Goal: Navigation & Orientation: Find specific page/section

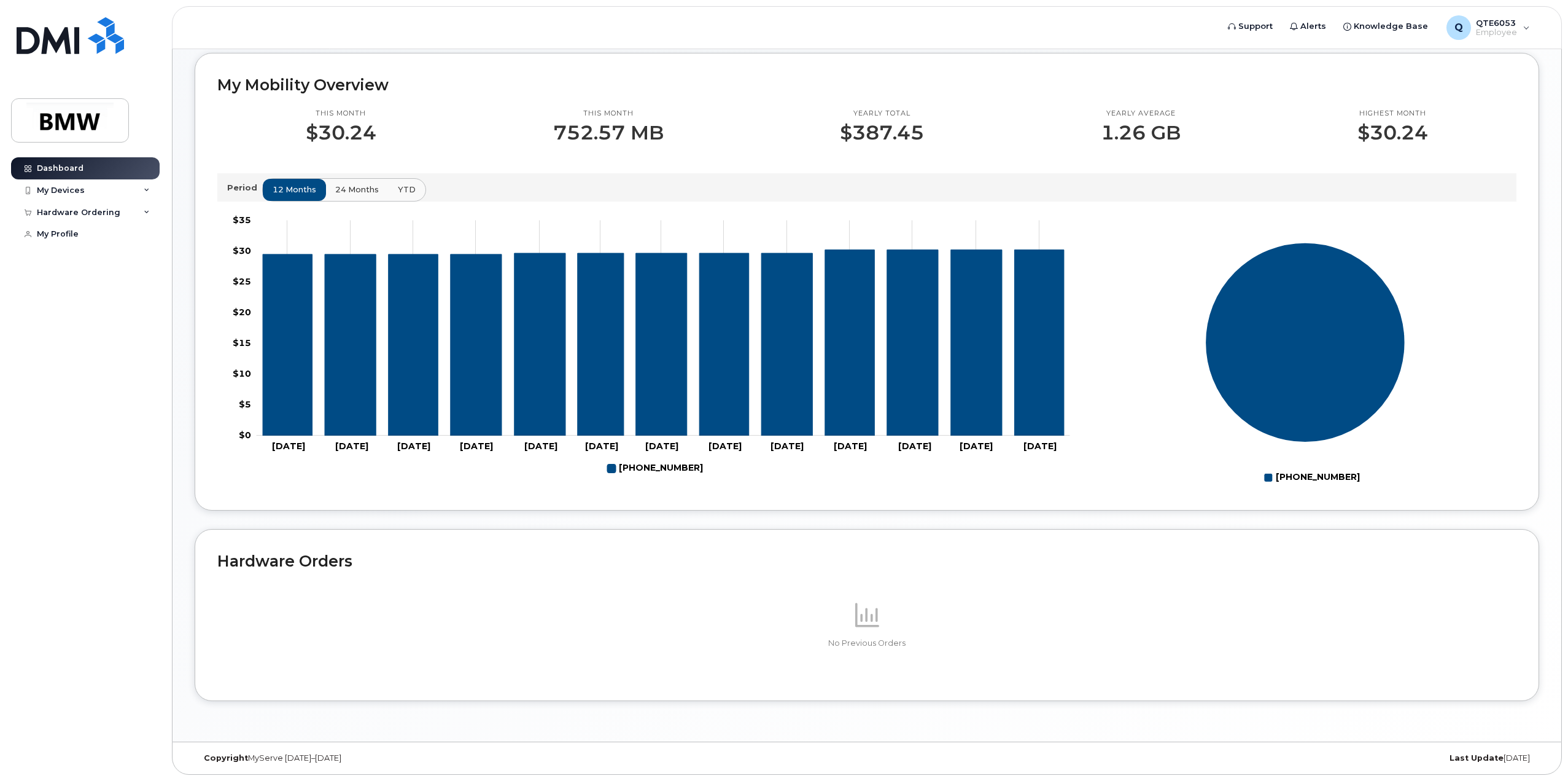
scroll to position [328, 0]
click at [144, 193] on div "My Devices" at bounding box center [85, 191] width 149 height 22
click at [122, 290] on div "Hardware Ordering" at bounding box center [85, 279] width 149 height 22
click at [92, 335] on link "My Profile" at bounding box center [85, 324] width 149 height 22
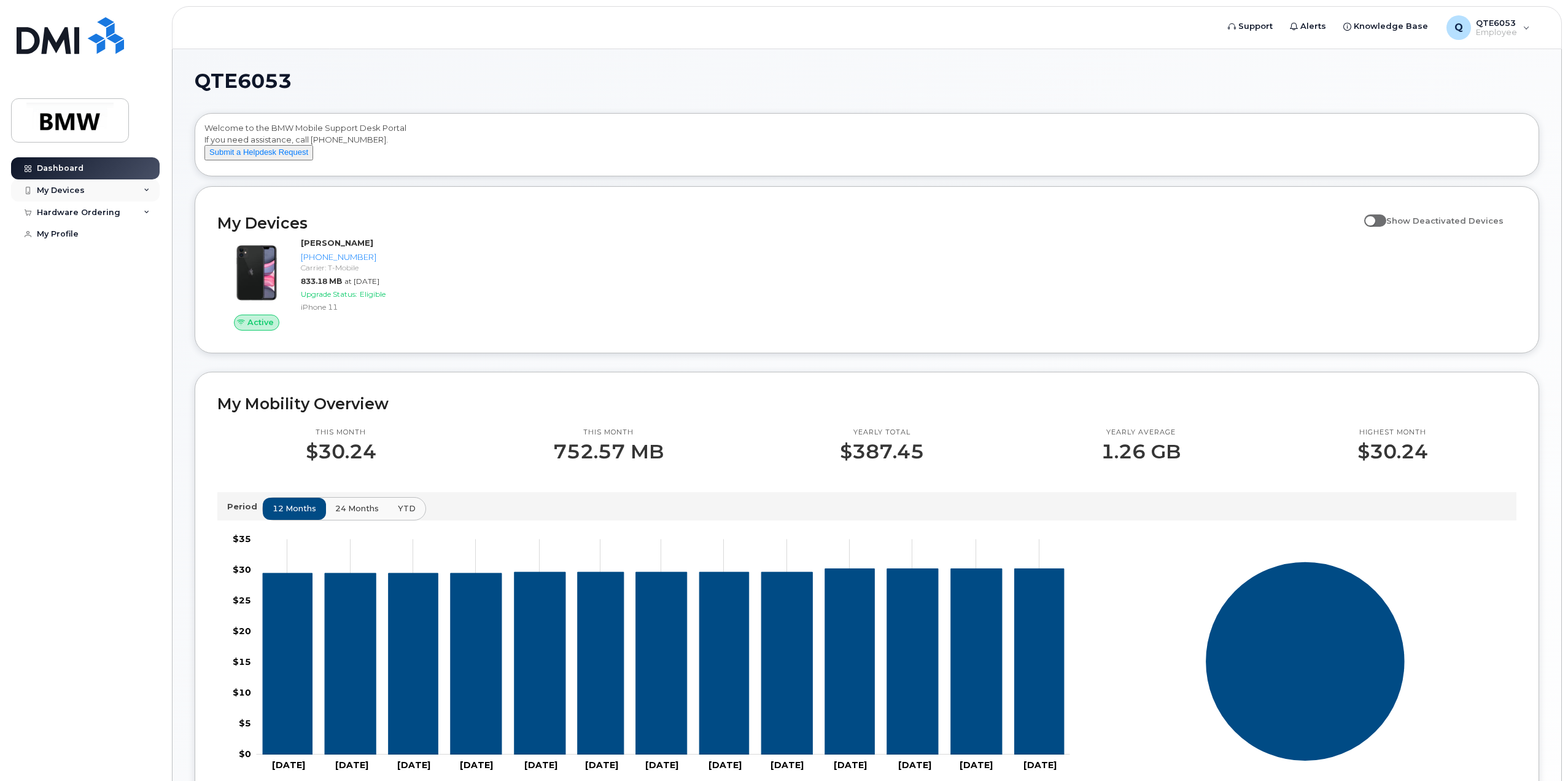
click at [148, 195] on div "My Devices" at bounding box center [85, 191] width 149 height 22
click at [133, 247] on div "([PERSON_NAME])" at bounding box center [112, 247] width 75 height 11
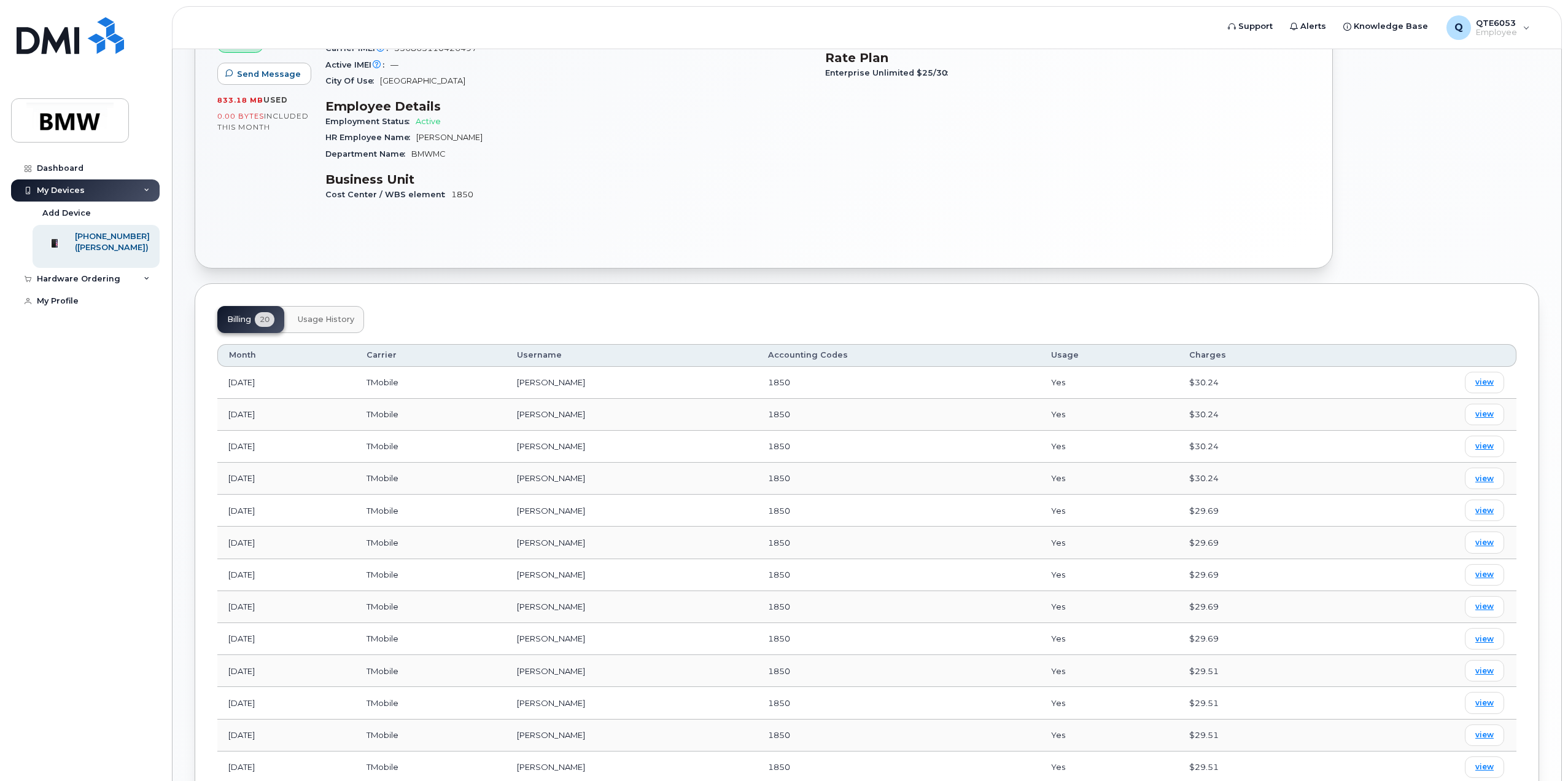
scroll to position [145, 0]
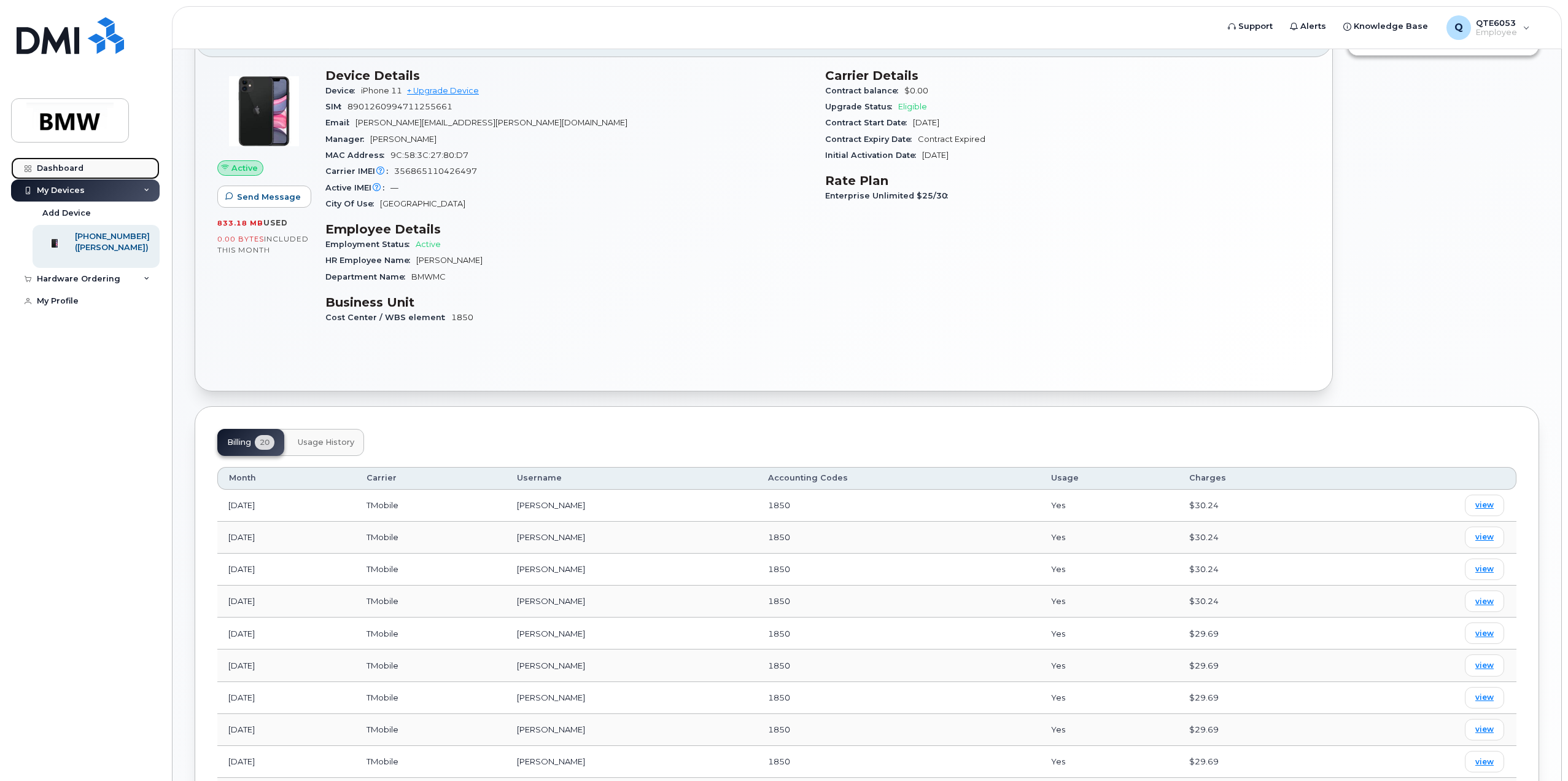
click at [93, 168] on link "Dashboard" at bounding box center [85, 168] width 149 height 22
